Goal: Information Seeking & Learning: Learn about a topic

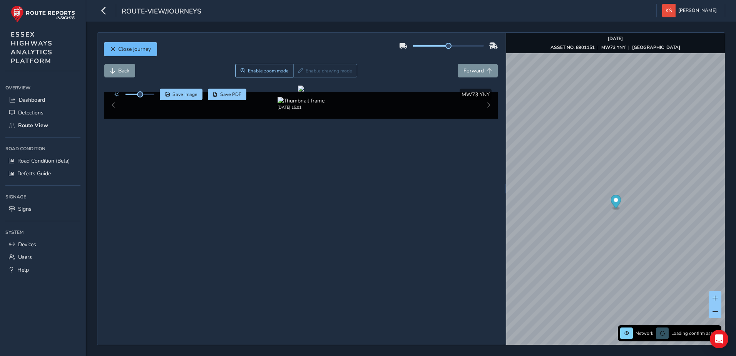
click at [113, 47] on span "Close journey" at bounding box center [112, 49] width 5 height 5
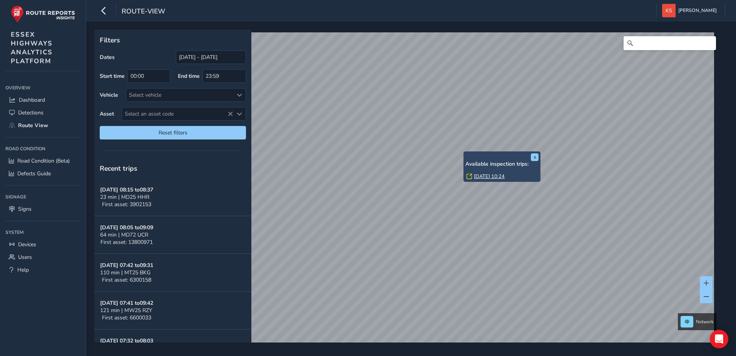
click at [482, 174] on link "[DATE] 10:24" at bounding box center [489, 176] width 31 height 7
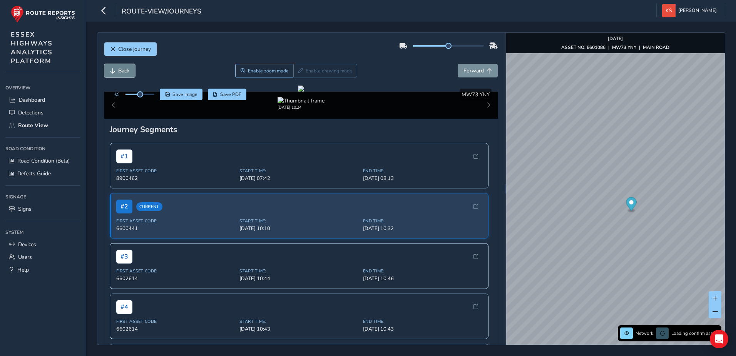
click at [115, 75] on button "Back" at bounding box center [119, 70] width 31 height 13
click at [128, 74] on span "Back" at bounding box center [123, 70] width 11 height 7
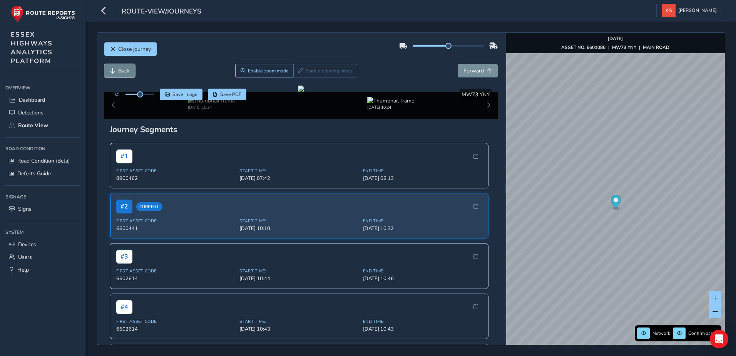
click at [128, 74] on span "Back" at bounding box center [123, 70] width 11 height 7
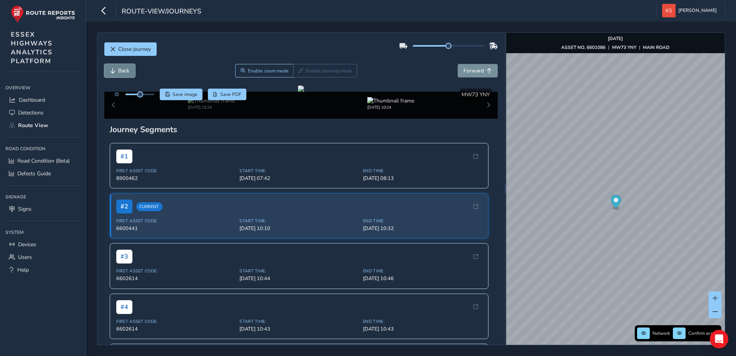
click at [128, 74] on span "Back" at bounding box center [123, 70] width 11 height 7
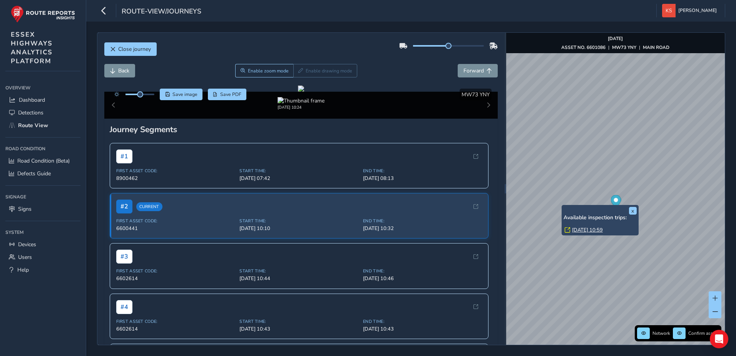
click at [583, 228] on link "[DATE] 10:59" at bounding box center [587, 229] width 31 height 7
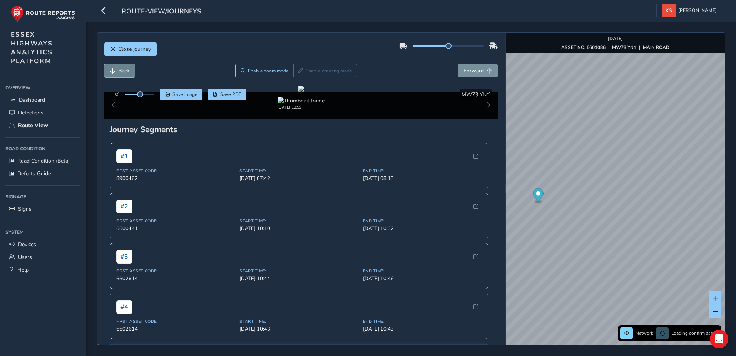
click at [114, 71] on span "Back" at bounding box center [112, 70] width 5 height 5
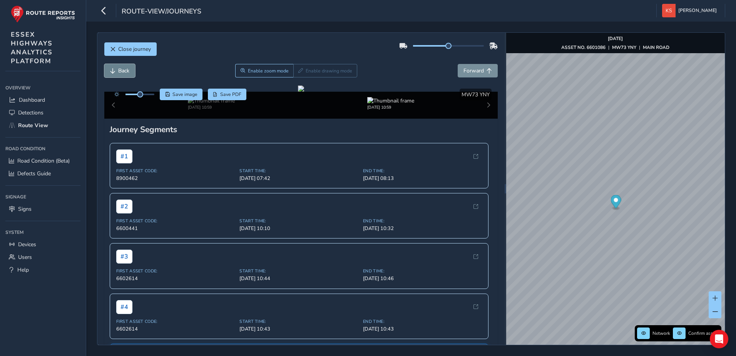
click at [114, 71] on span "Back" at bounding box center [112, 70] width 5 height 5
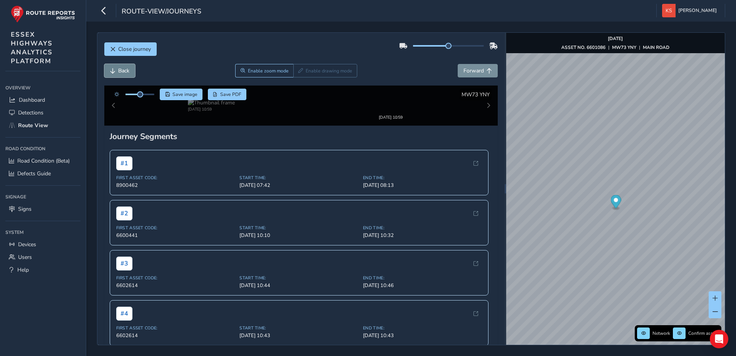
click at [114, 71] on span "Back" at bounding box center [112, 70] width 5 height 5
